Goal: Find contact information: Obtain details needed to contact an individual or organization

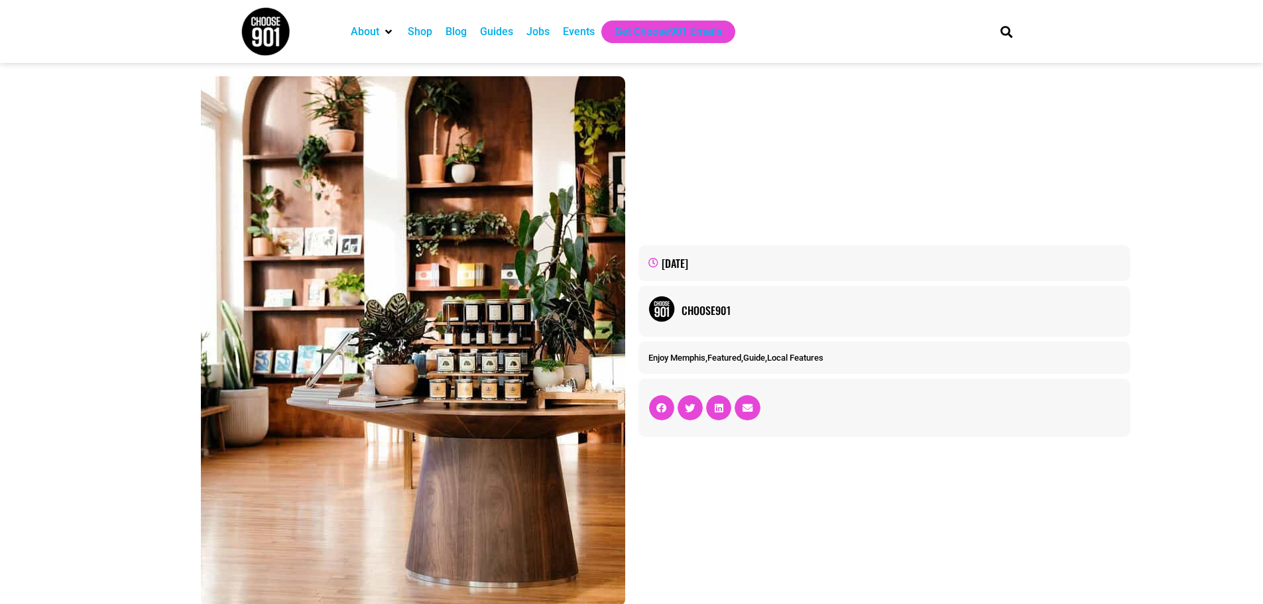
click at [497, 31] on div "Guides" at bounding box center [496, 32] width 33 height 16
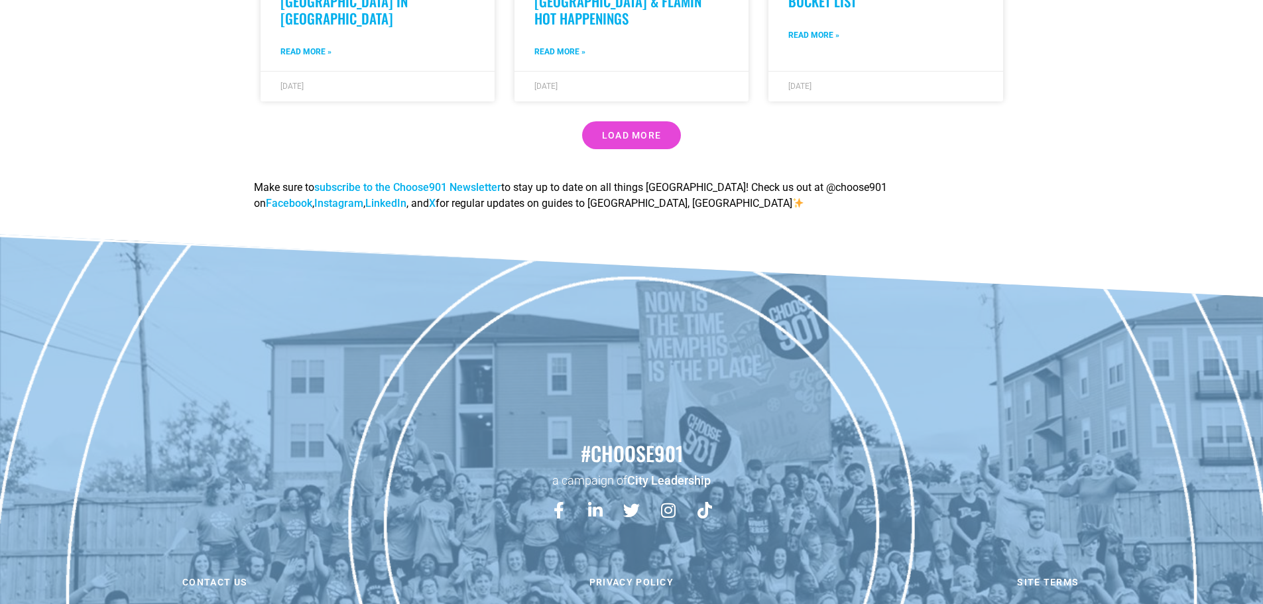
scroll to position [1331, 0]
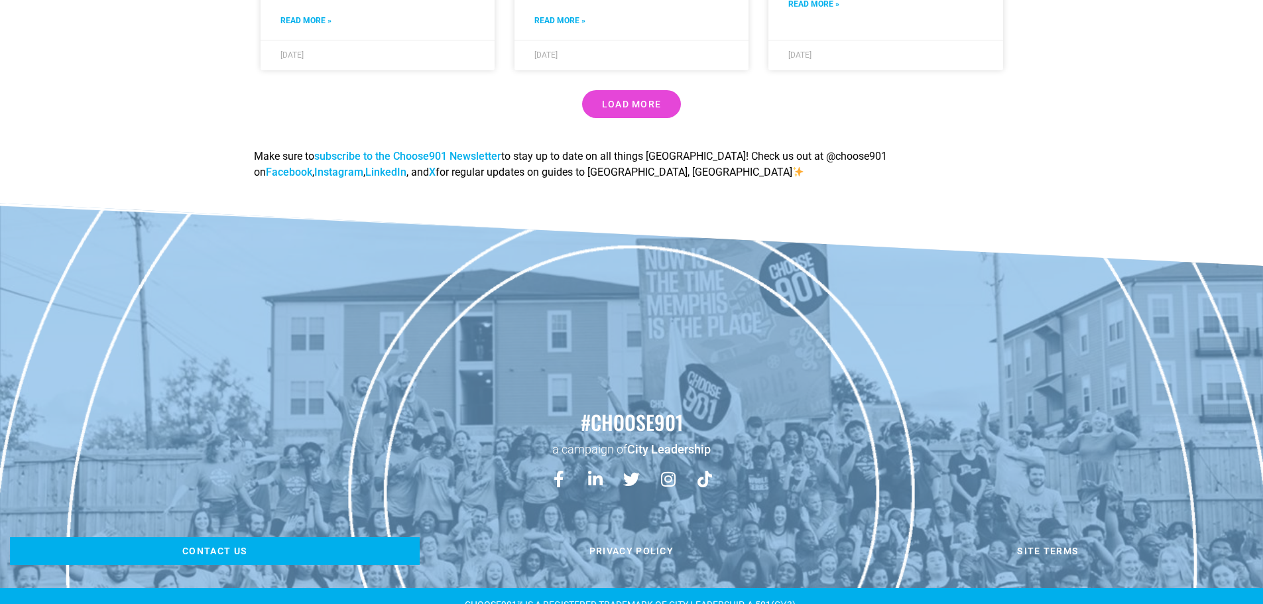
click at [181, 546] on span "Contact us" at bounding box center [215, 550] width 370 height 9
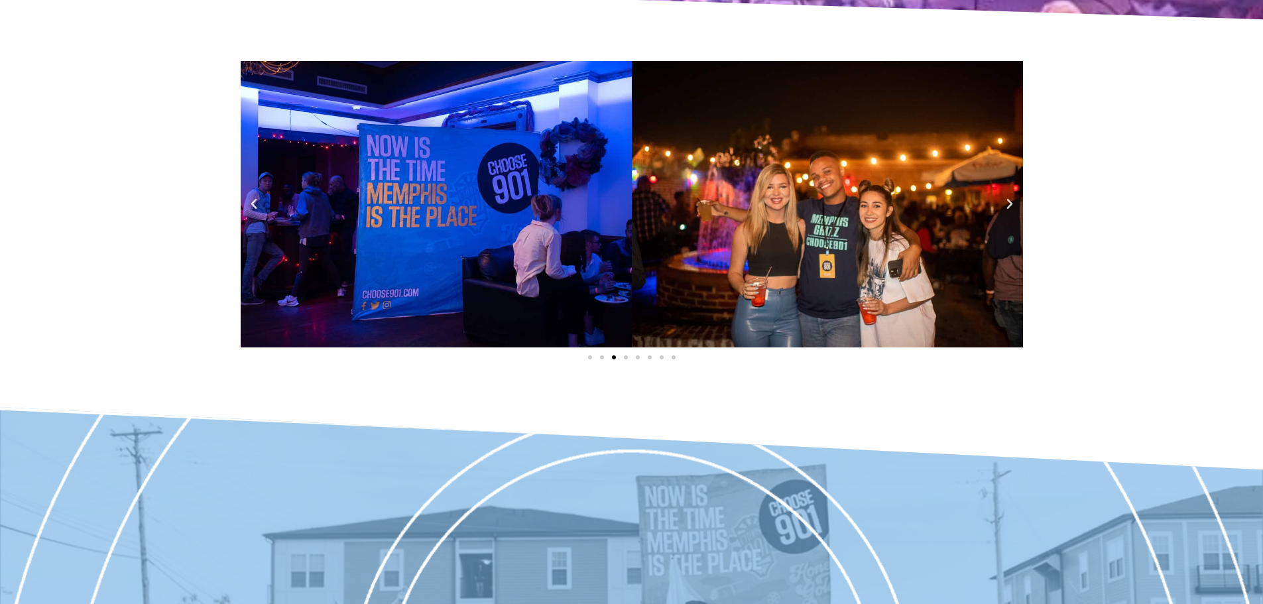
scroll to position [1449, 0]
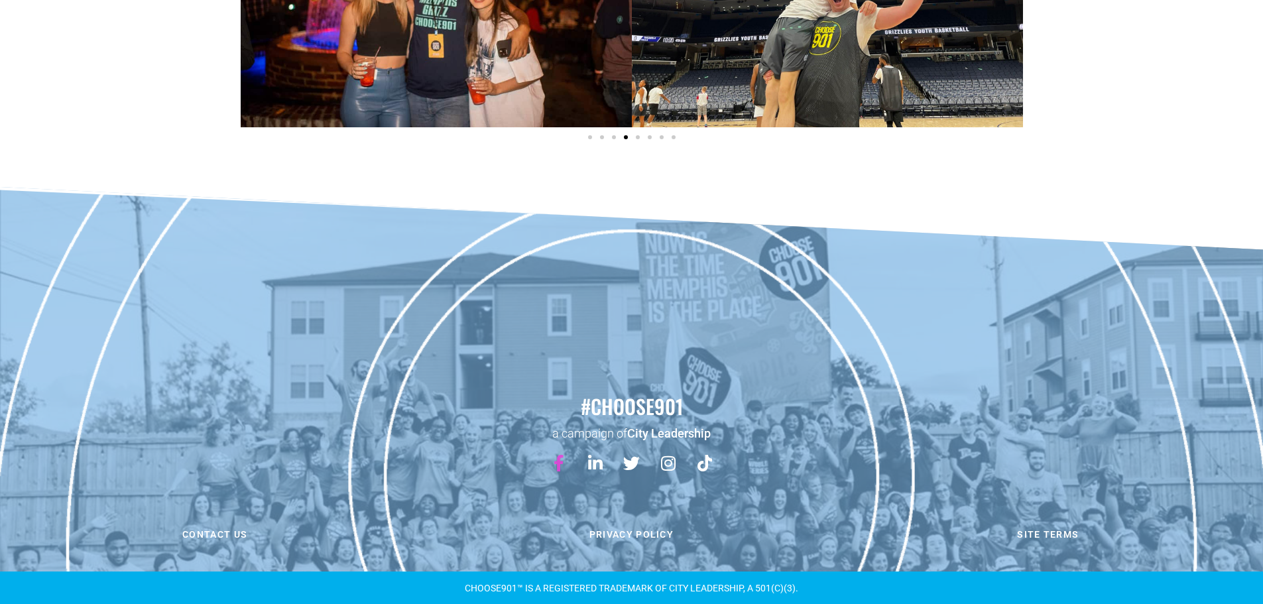
click at [550, 458] on link "Facebook-f" at bounding box center [558, 462] width 33 height 33
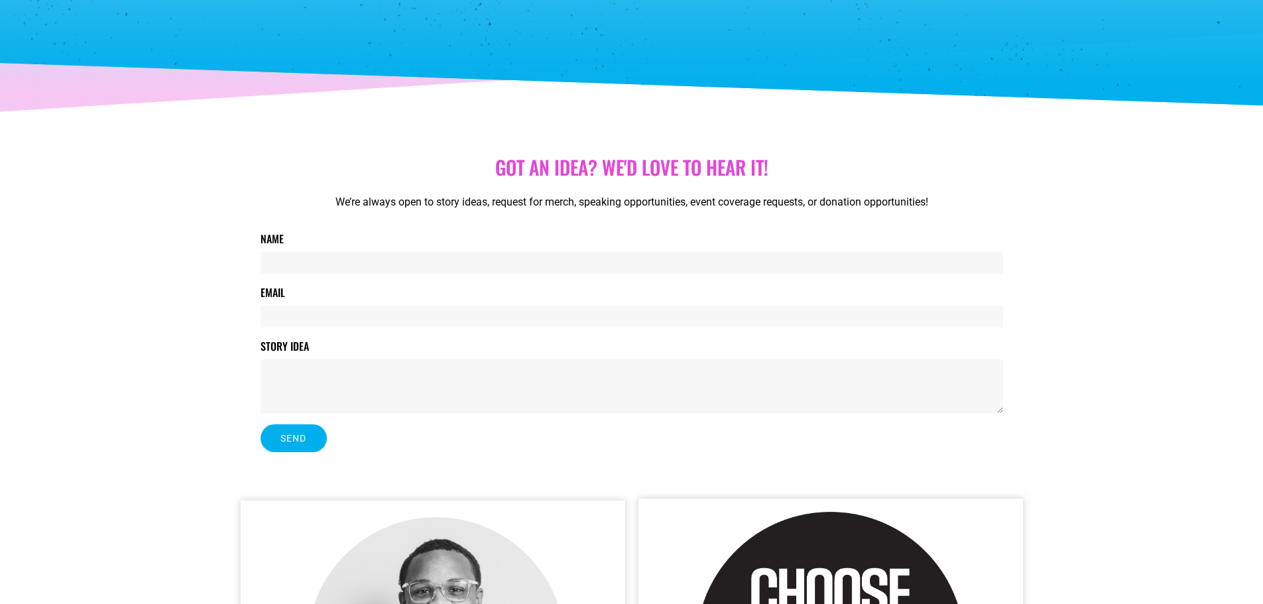
scroll to position [0, 0]
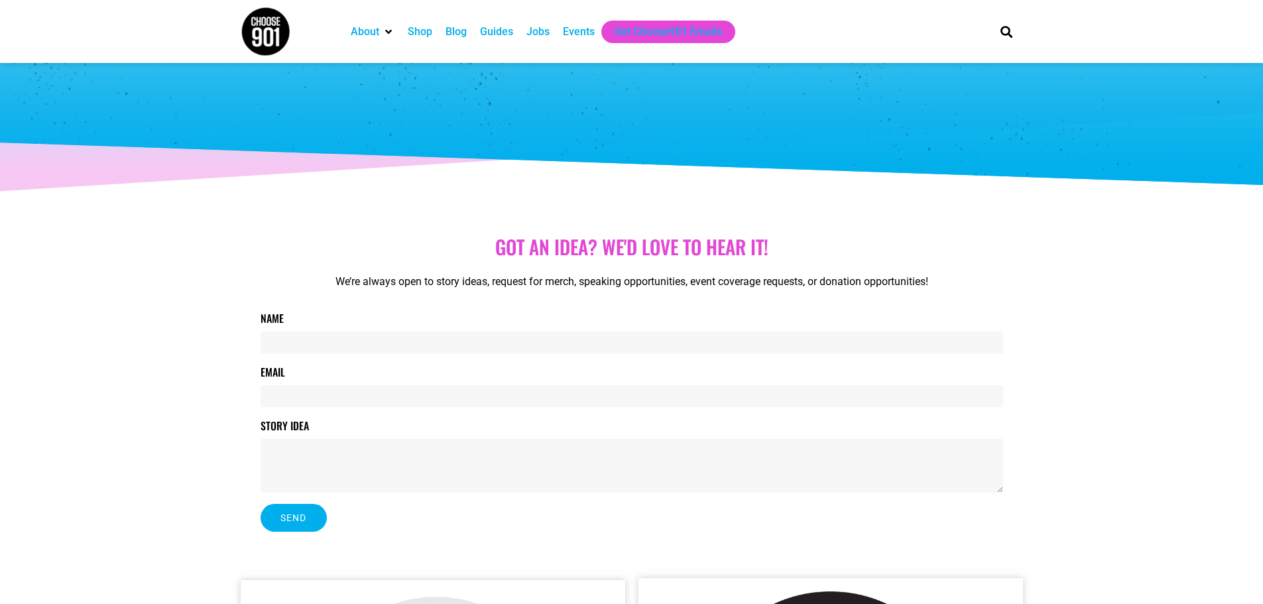
click at [501, 32] on div "Guides" at bounding box center [496, 32] width 33 height 16
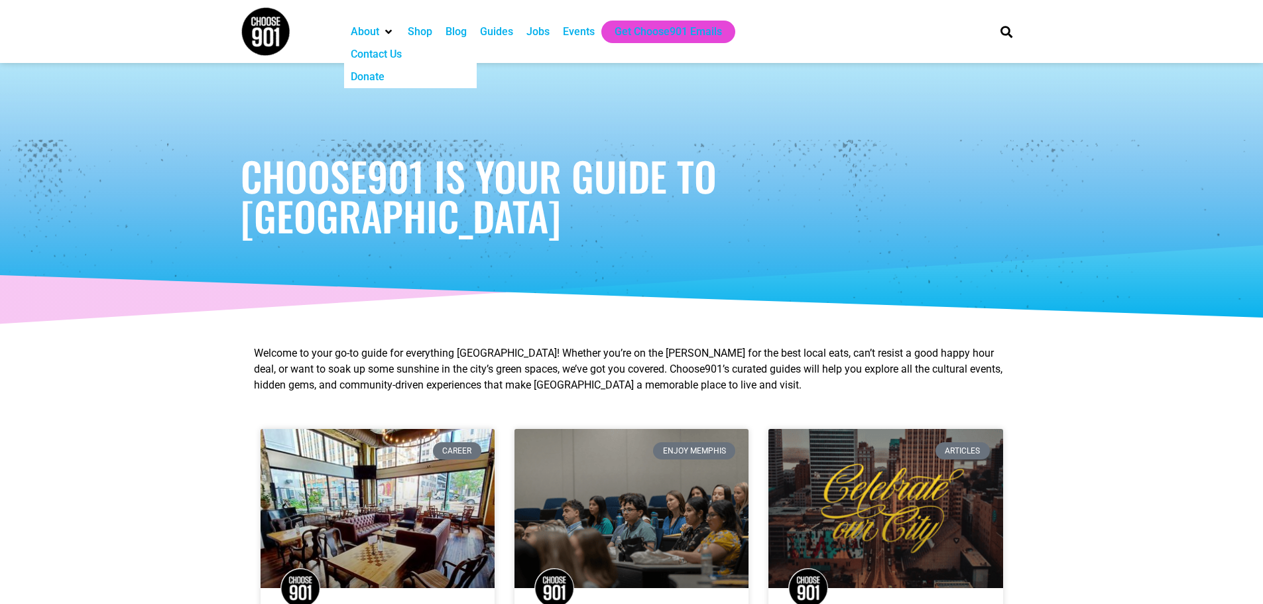
click at [383, 50] on div "Contact Us" at bounding box center [376, 54] width 51 height 16
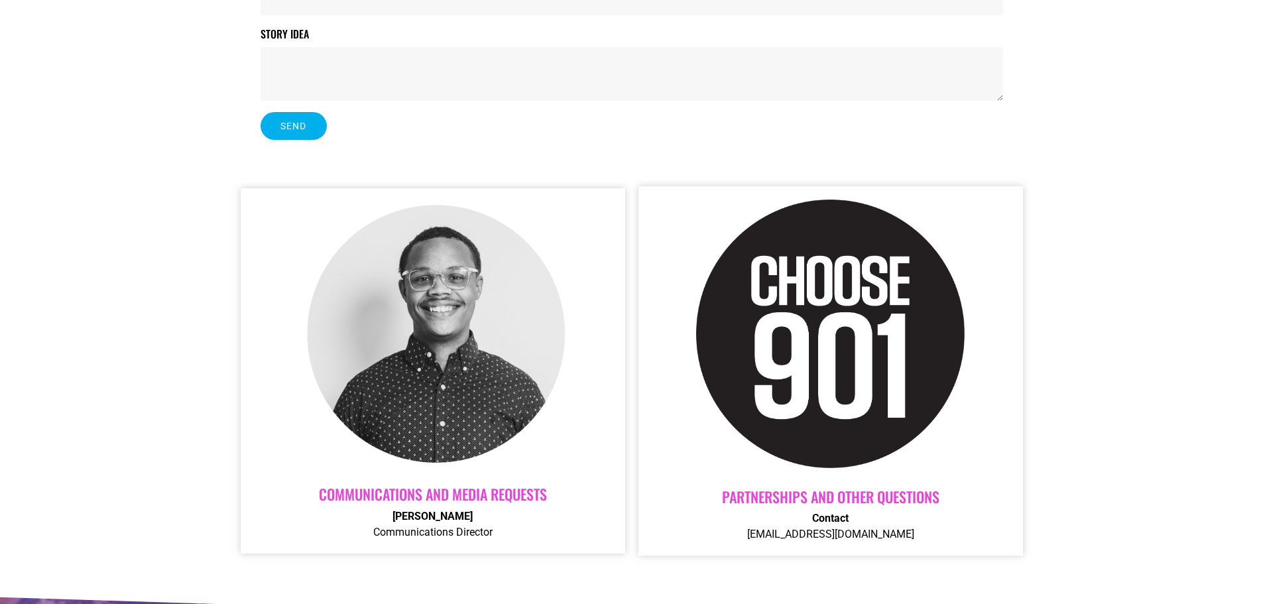
scroll to position [551, 0]
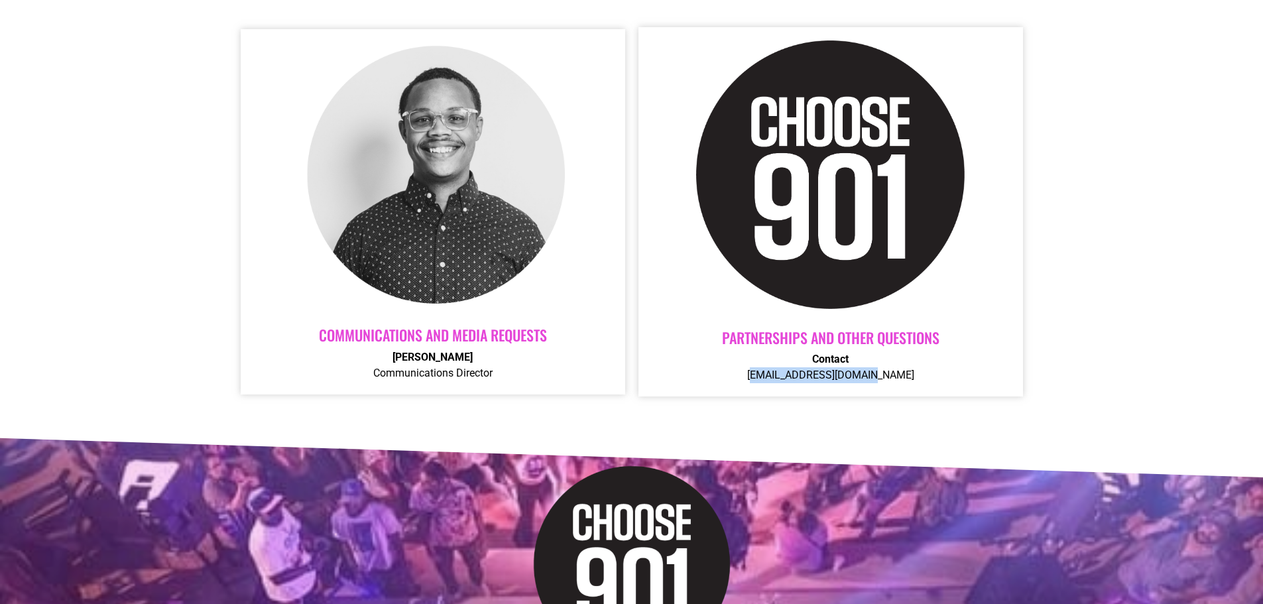
drag, startPoint x: 922, startPoint y: 383, endPoint x: 772, endPoint y: 381, distance: 149.8
click at [772, 381] on div "Partnerships AND OTHER QUESTIONS Contact Contact@choose901.com" at bounding box center [830, 211] width 384 height 369
copy p "Contact@choose901.com"
